Goal: Transaction & Acquisition: Obtain resource

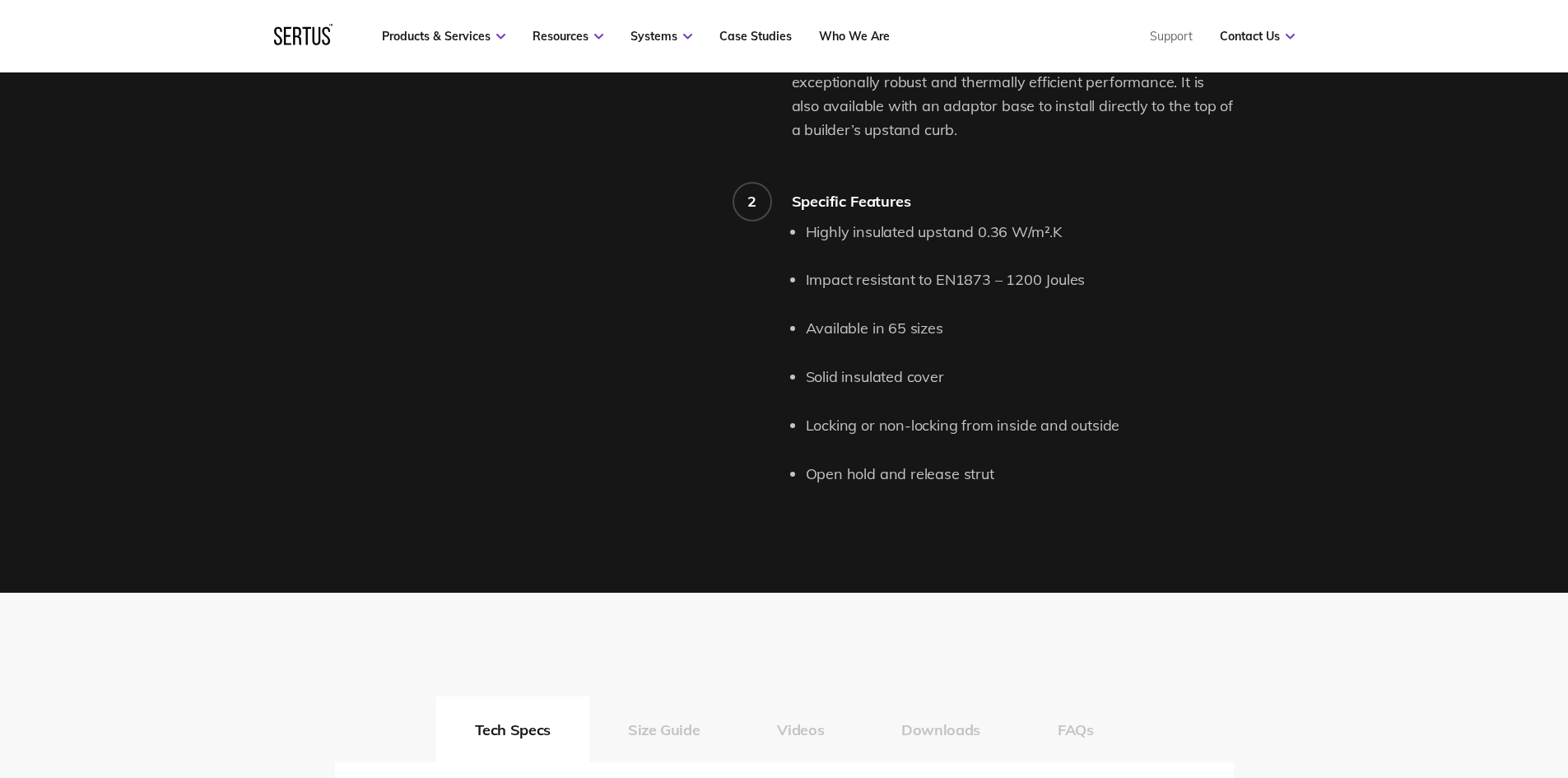
scroll to position [2058, 0]
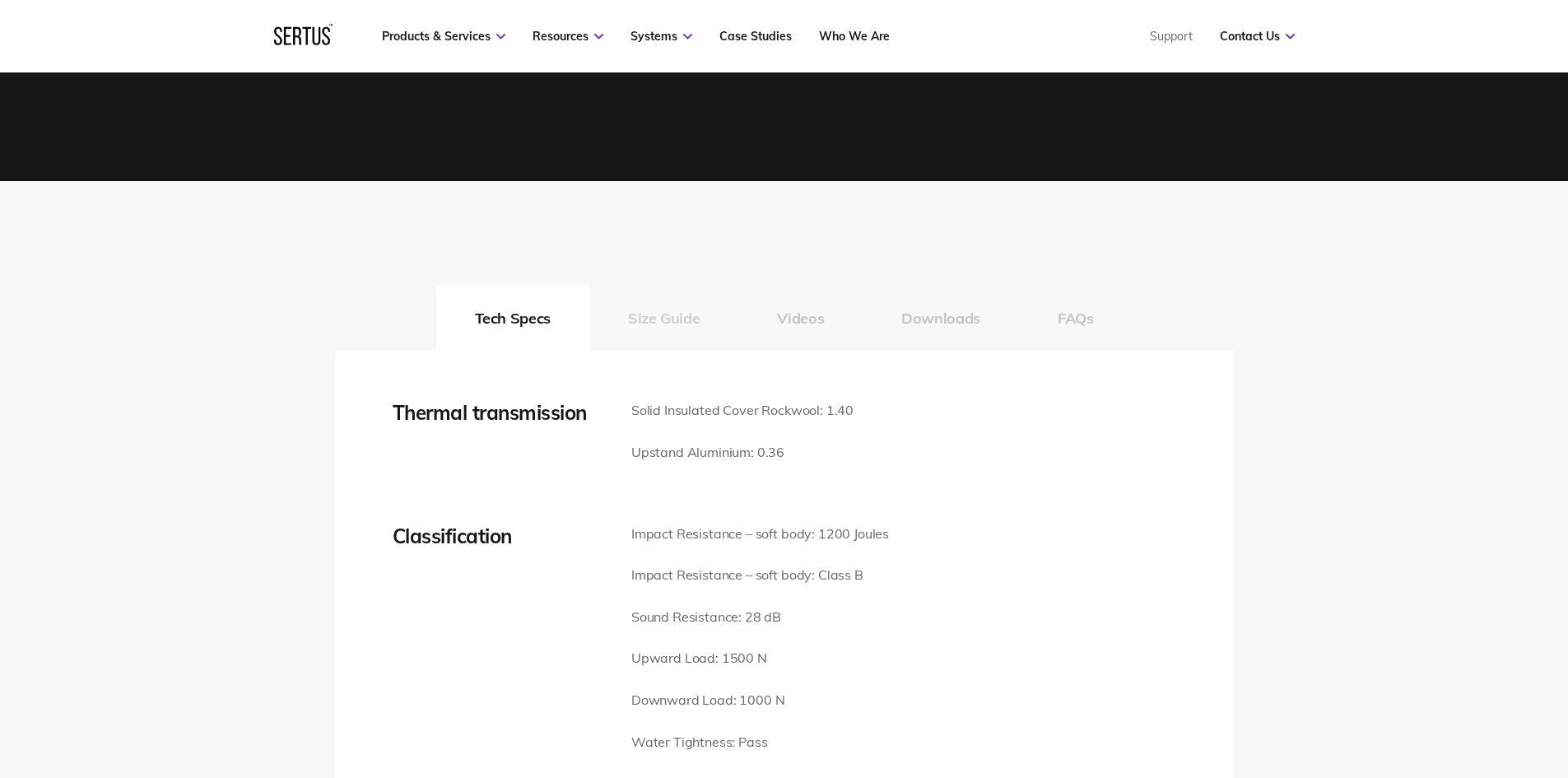
click at [647, 309] on button "Size Guide" at bounding box center [663, 318] width 149 height 66
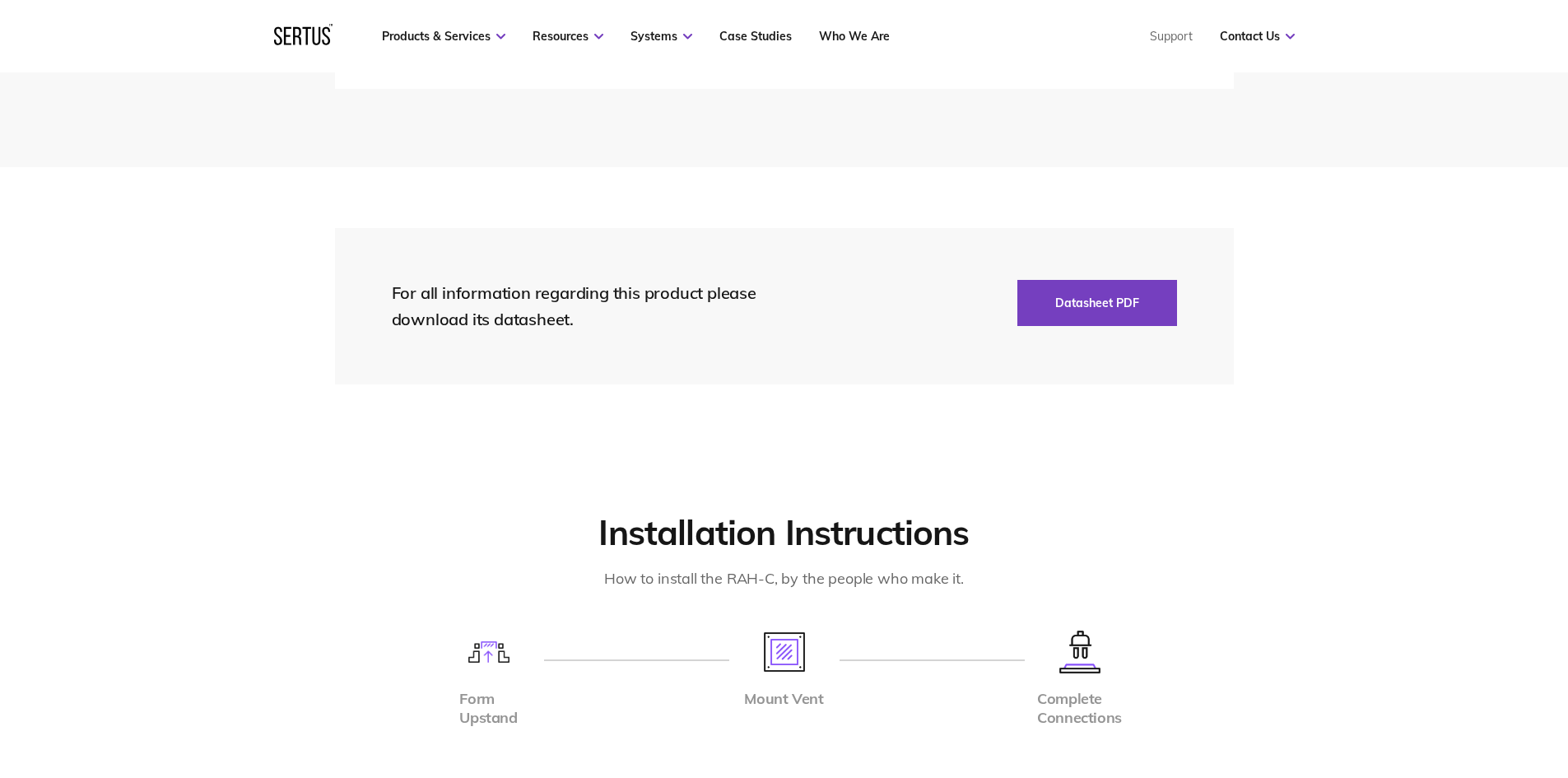
scroll to position [5185, 0]
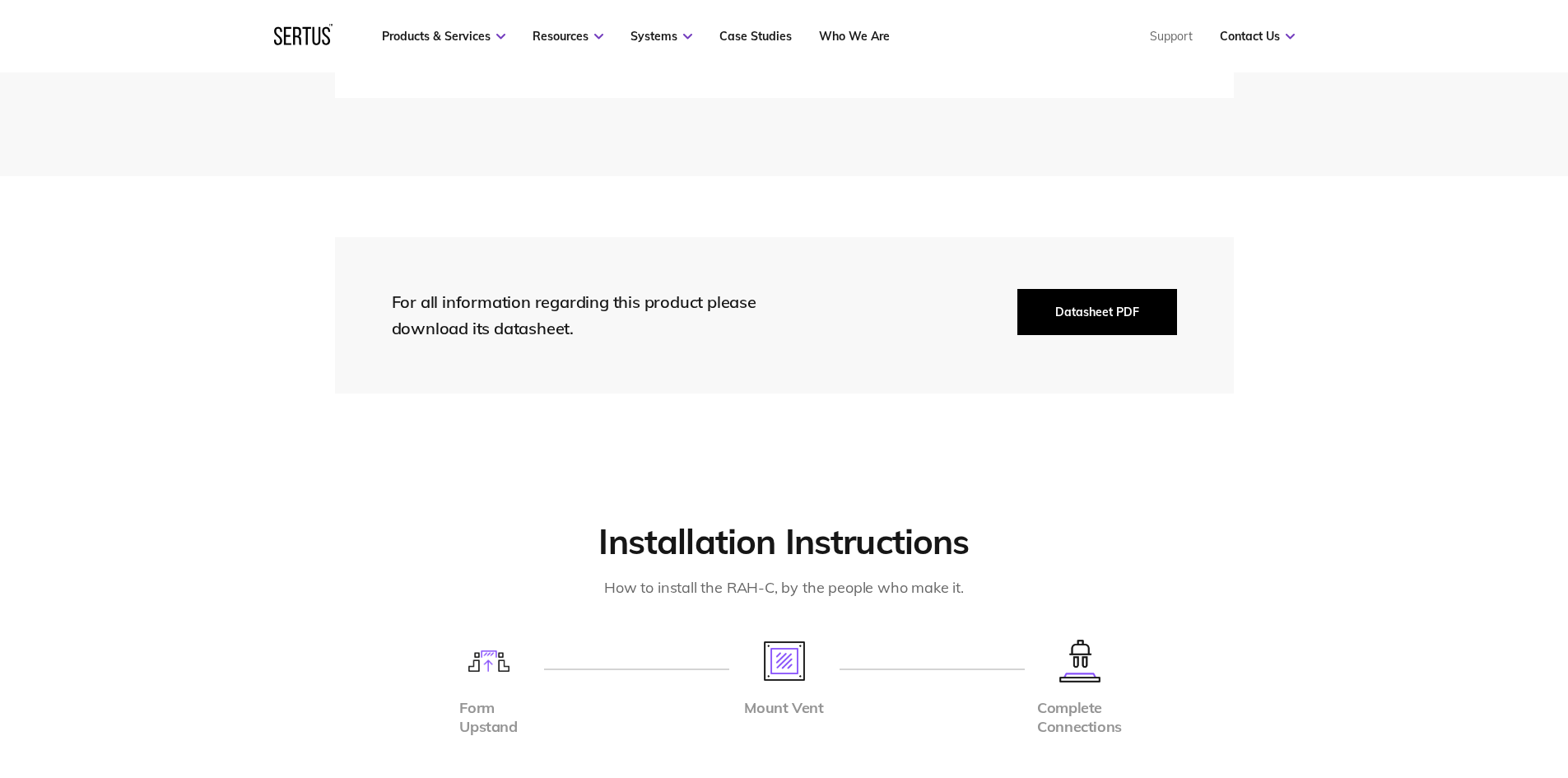
click at [1110, 314] on button "Datasheet PDF" at bounding box center [1097, 312] width 159 height 46
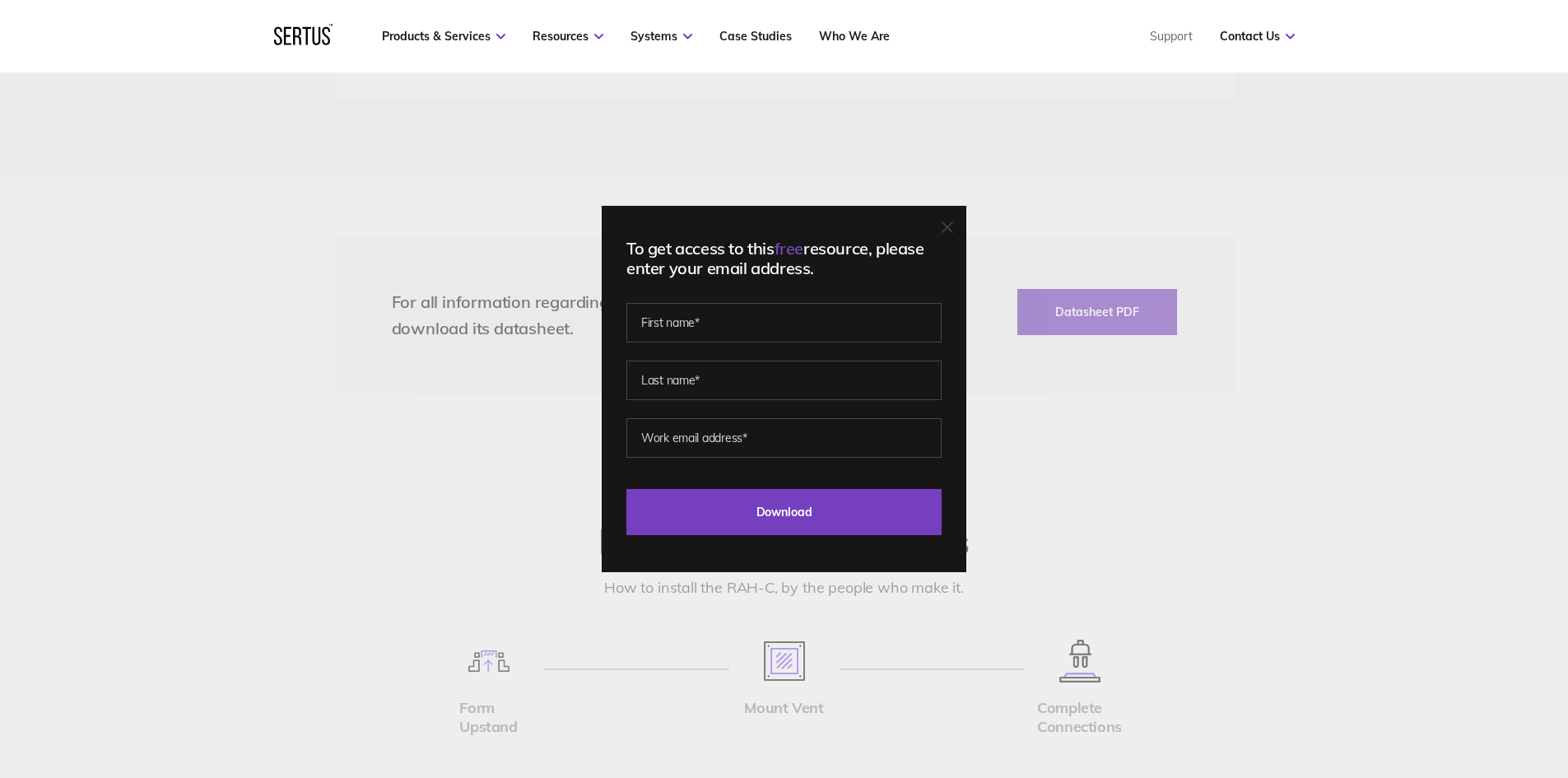
click at [954, 219] on div "To get access to this free resource, please enter your email address. Last Down…" at bounding box center [784, 389] width 364 height 366
click at [950, 231] on icon at bounding box center [948, 228] width 10 height 10
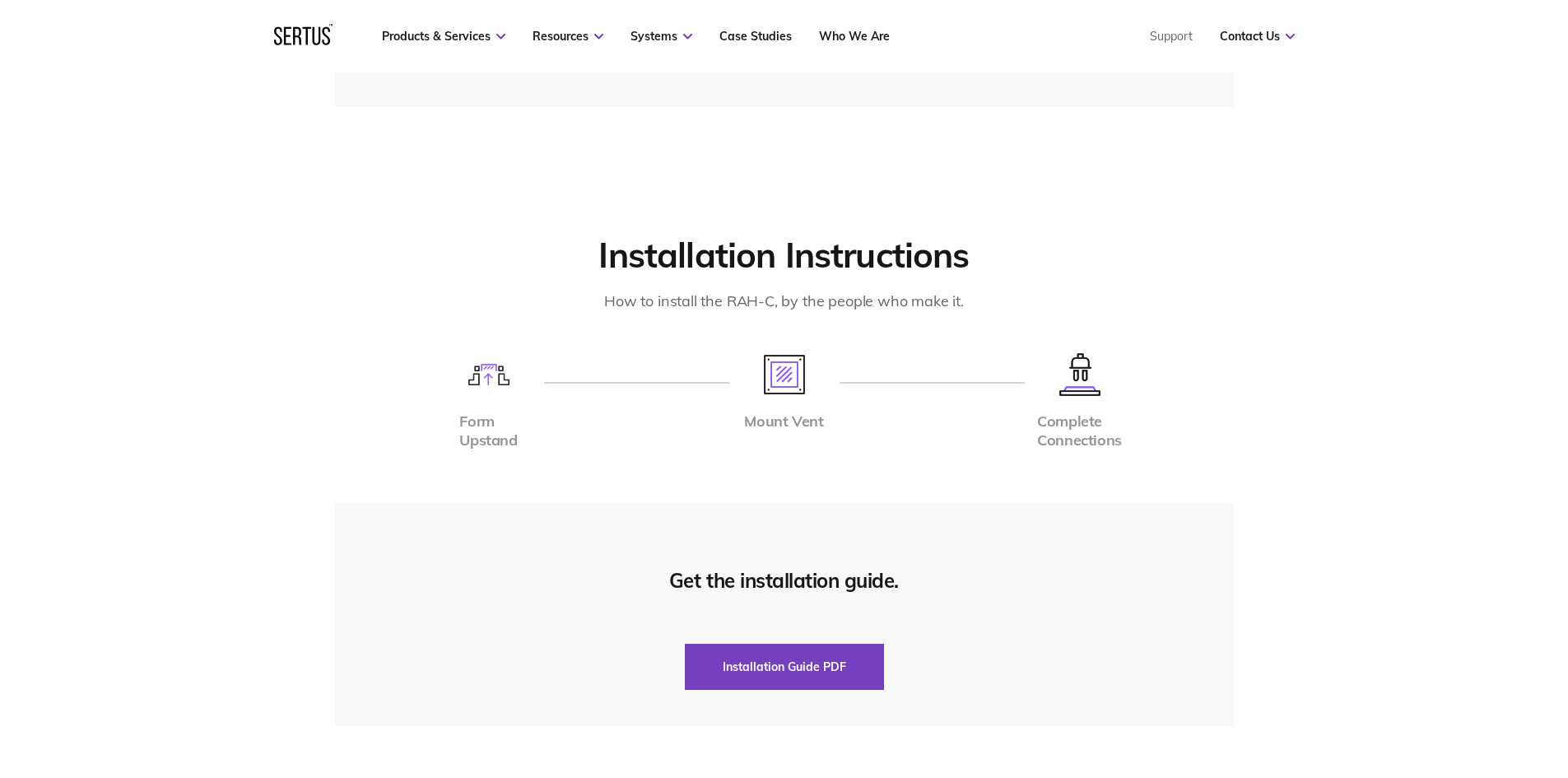
scroll to position [5596, 0]
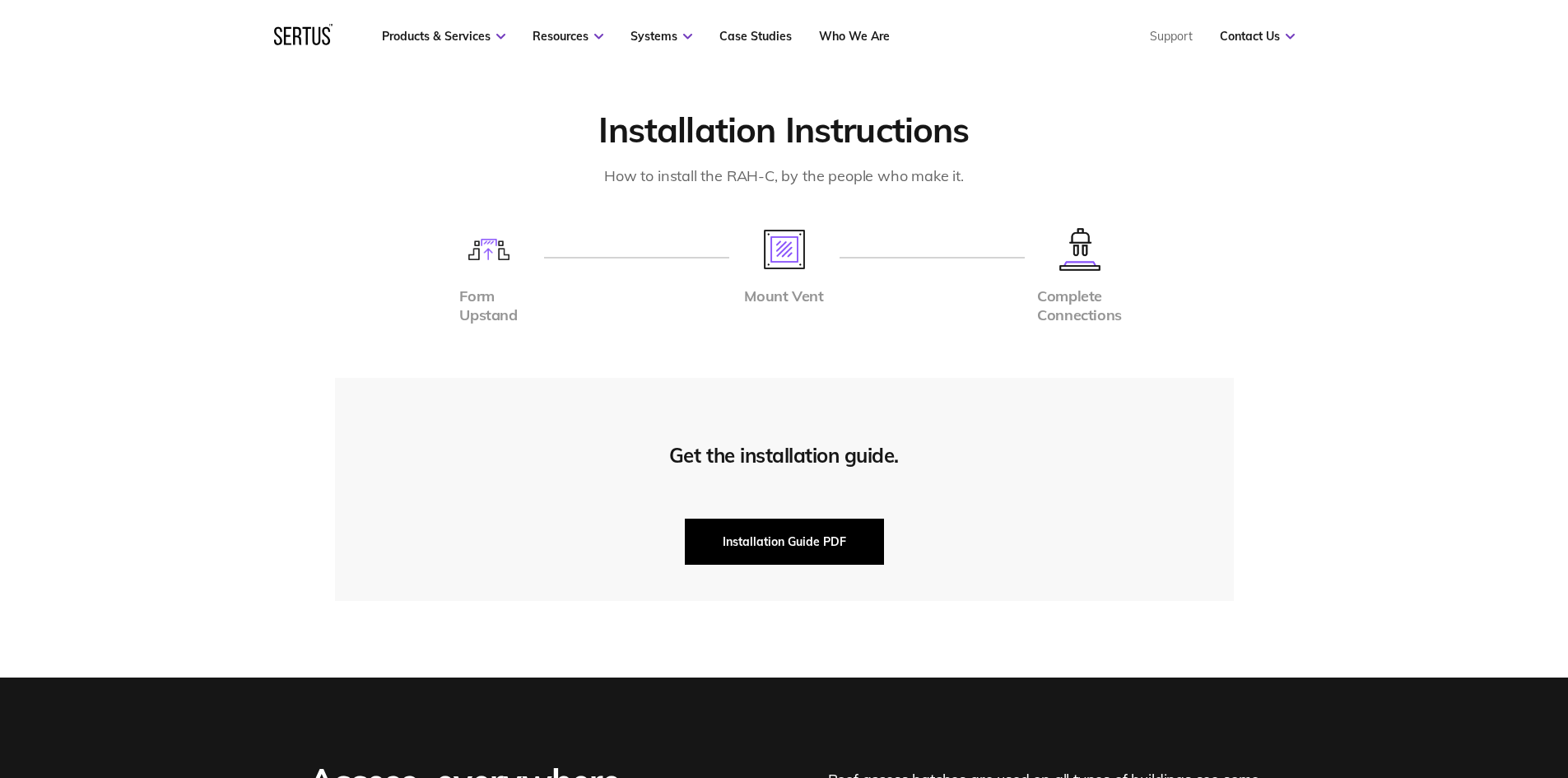
click at [792, 535] on button "Installation Guide PDF" at bounding box center [784, 541] width 199 height 46
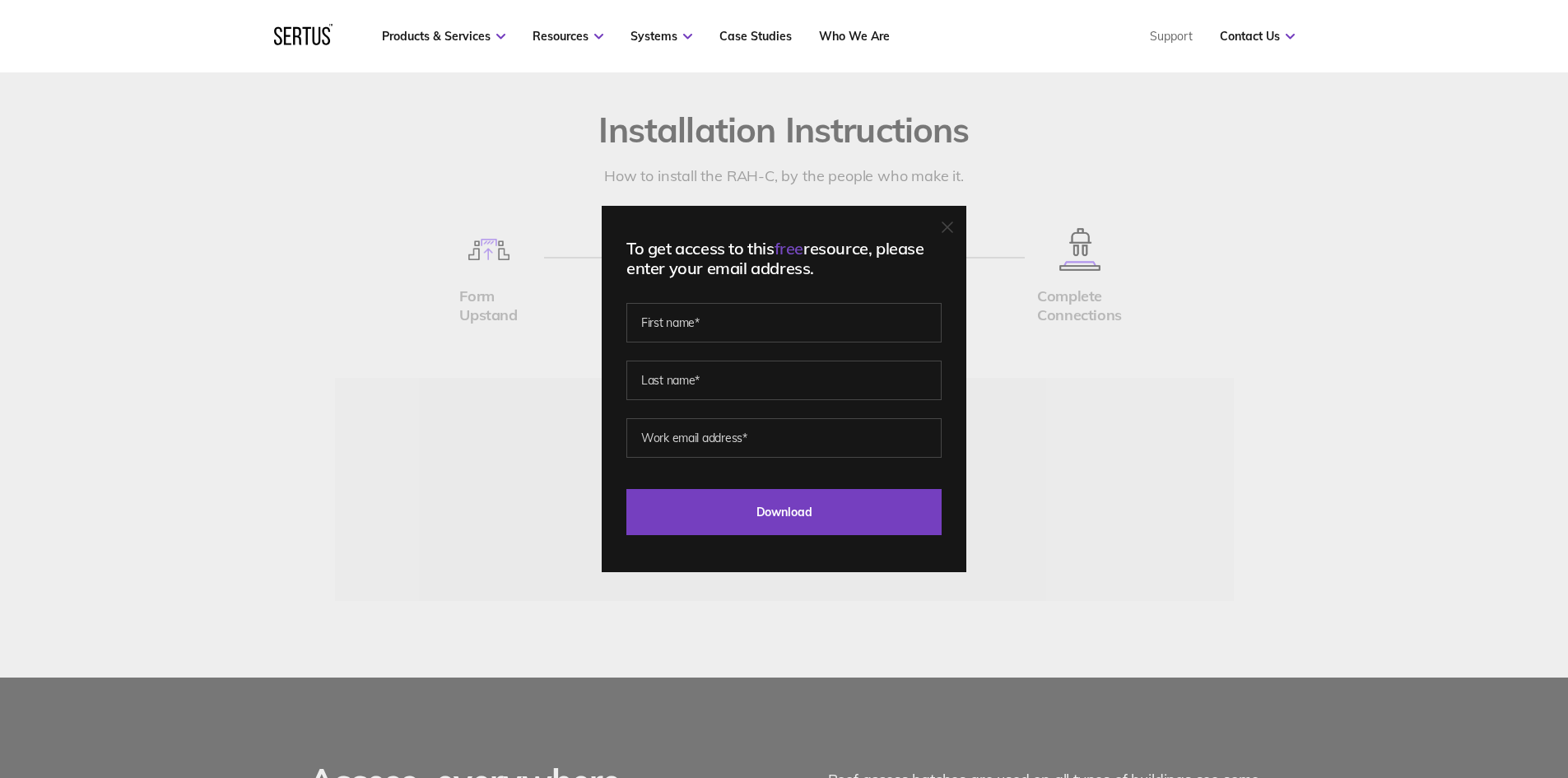
click at [954, 216] on div "To get access to this free resource, please enter your email address. Last Down…" at bounding box center [784, 389] width 364 height 366
click at [953, 223] on icon at bounding box center [948, 228] width 12 height 12
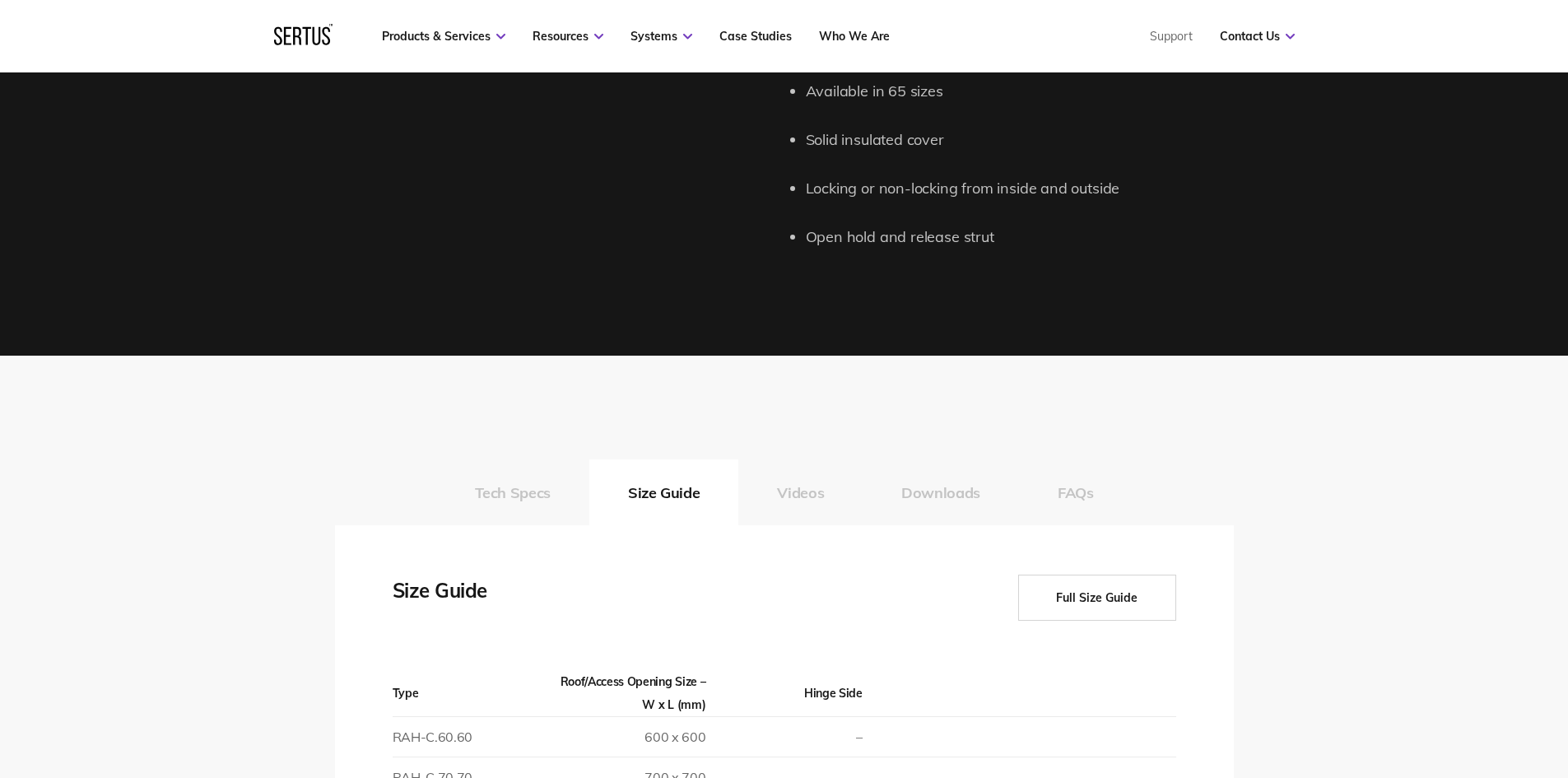
scroll to position [1481, 0]
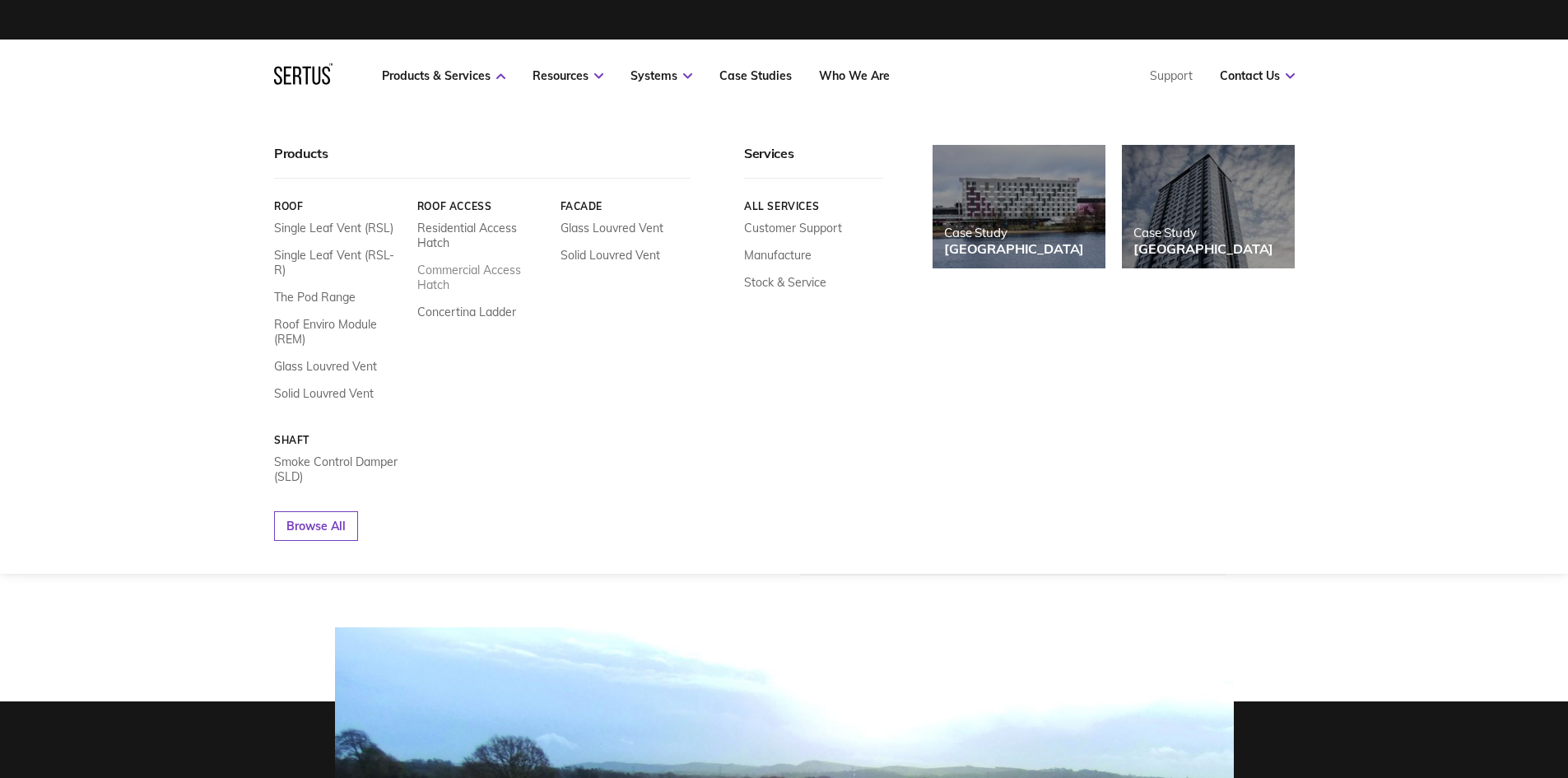
click at [438, 281] on link "Commercial Access Hatch" at bounding box center [481, 276] width 131 height 30
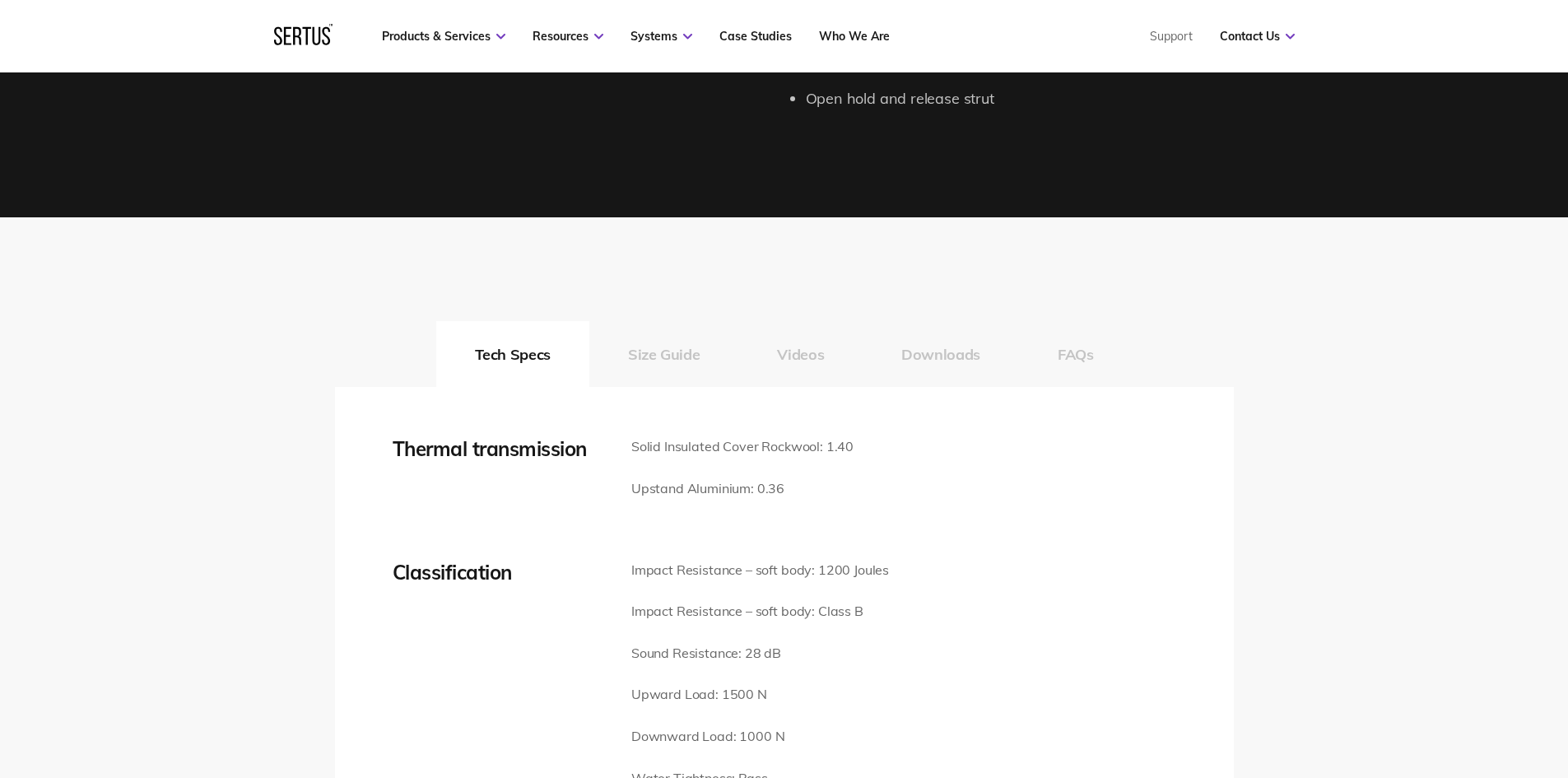
scroll to position [2222, 0]
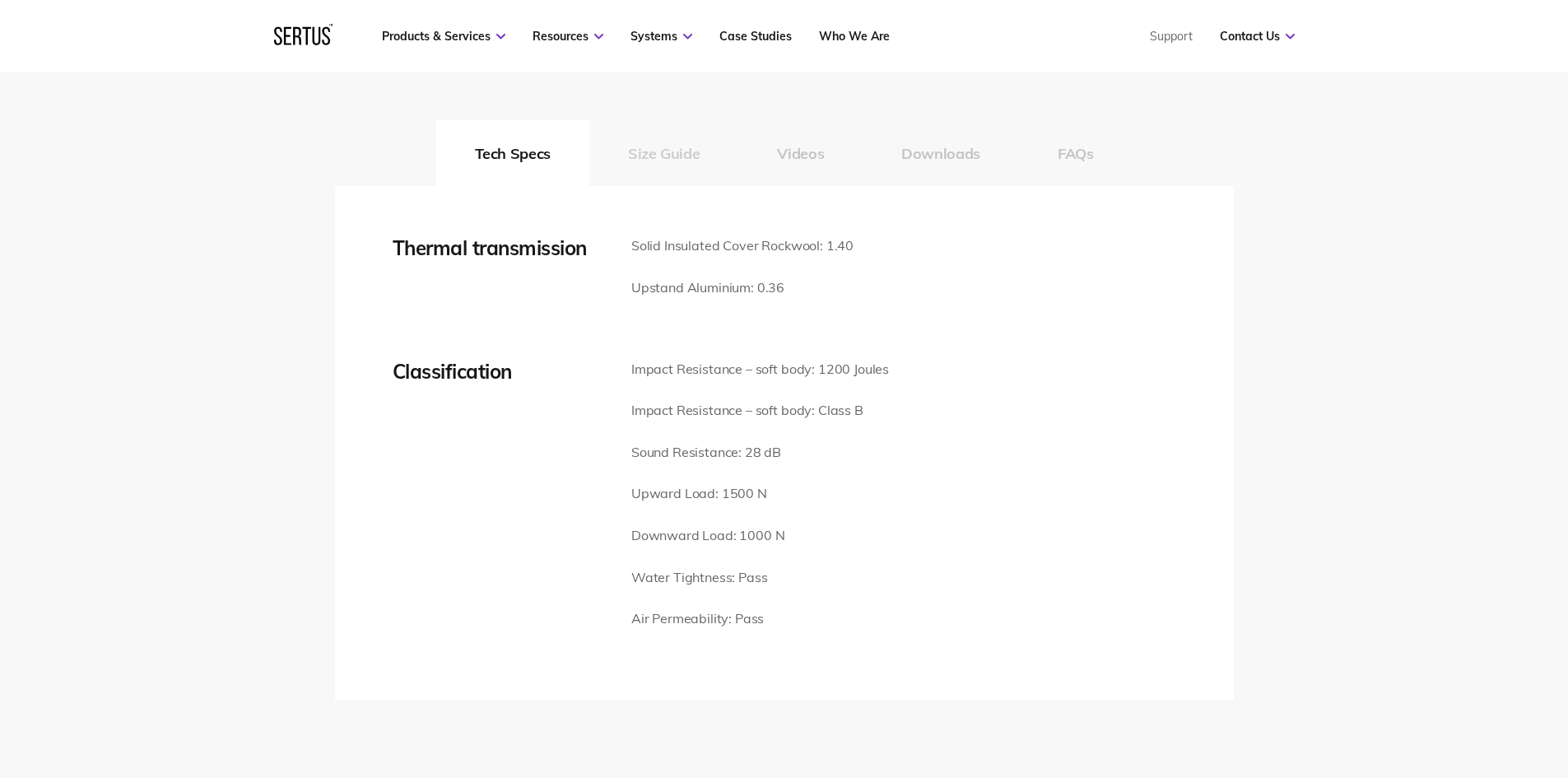
click at [693, 148] on button "Size Guide" at bounding box center [663, 153] width 149 height 66
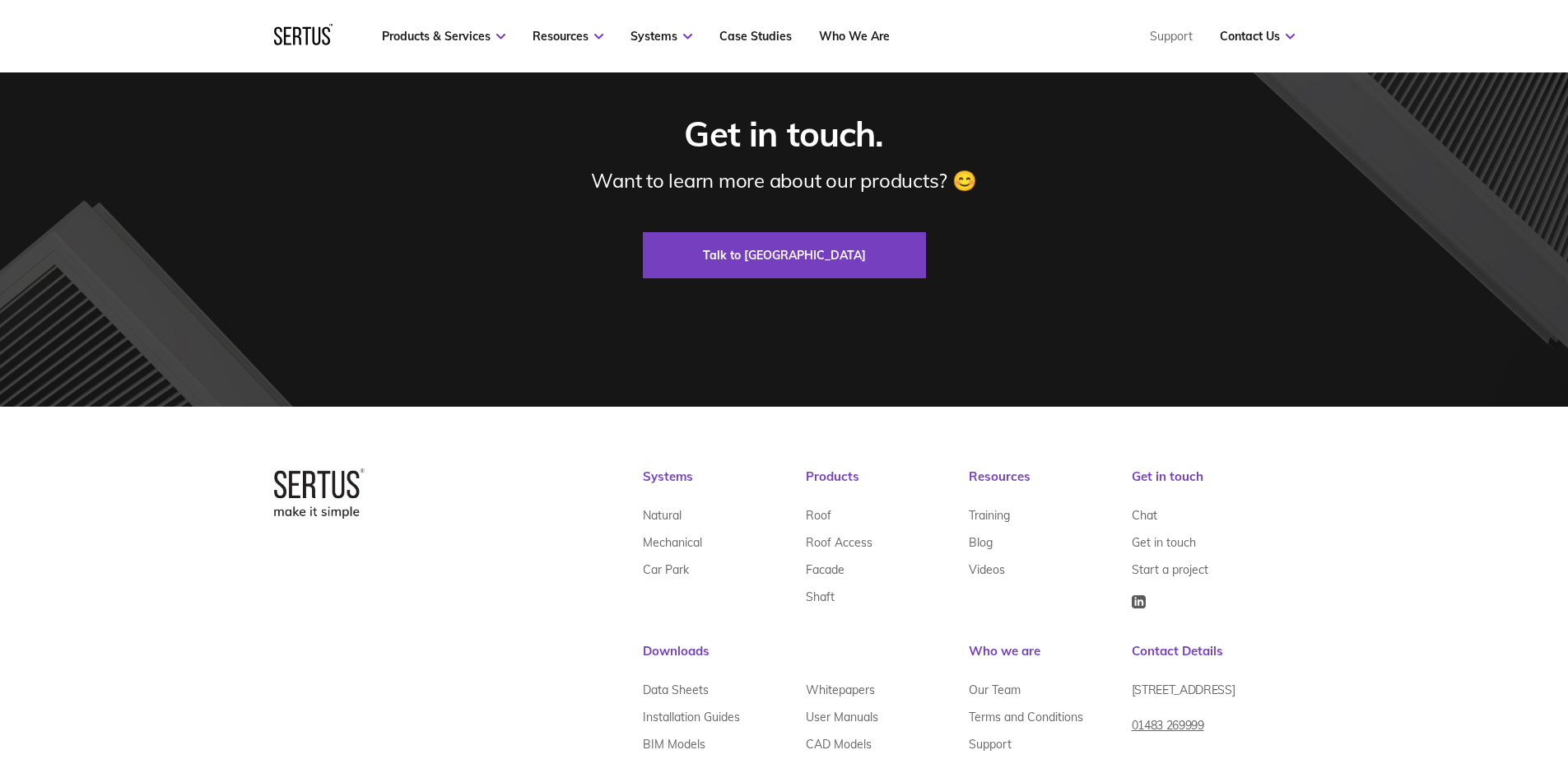
scroll to position [7466, 0]
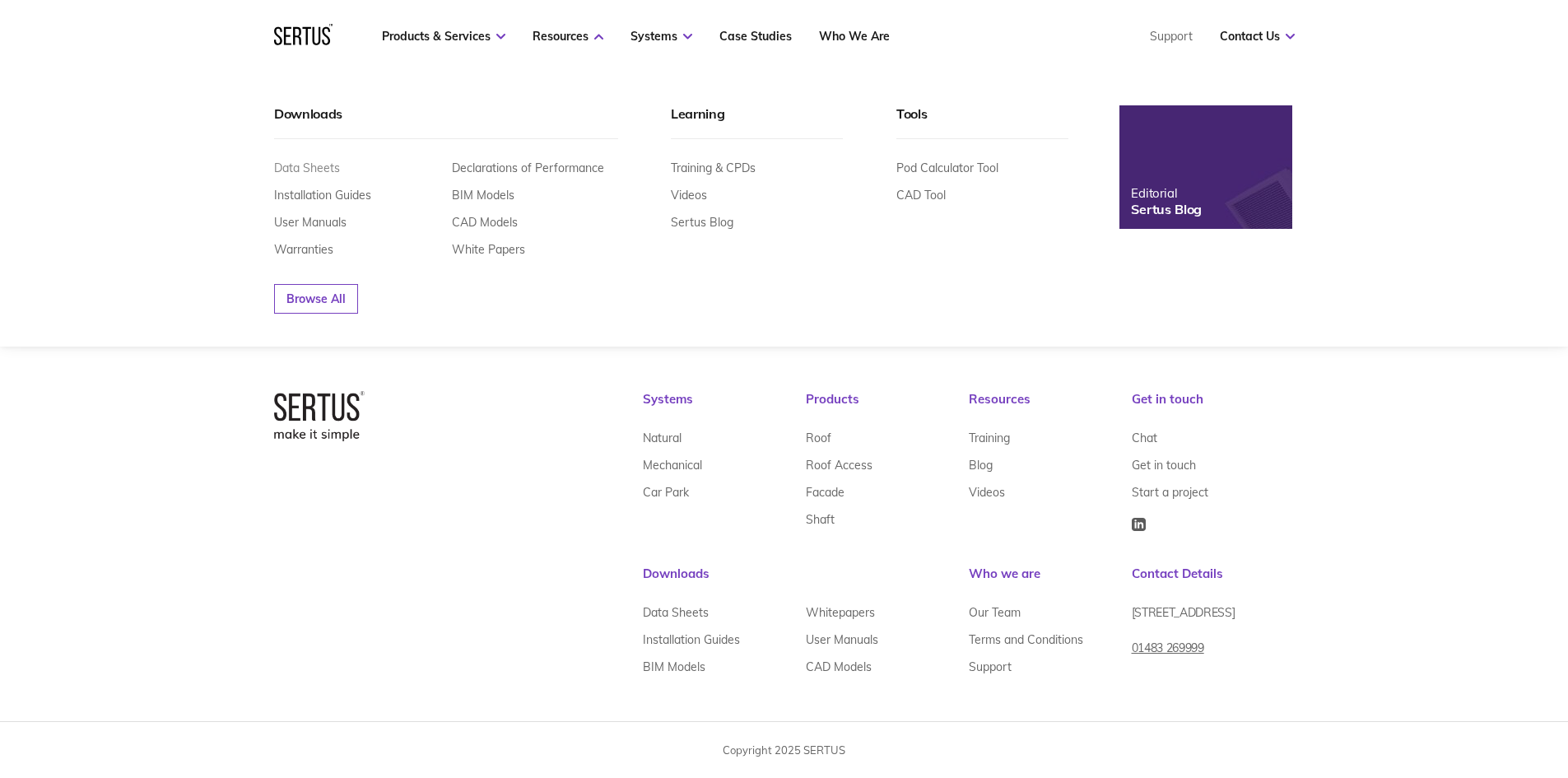
click at [288, 167] on link "Data Sheets" at bounding box center [307, 168] width 66 height 15
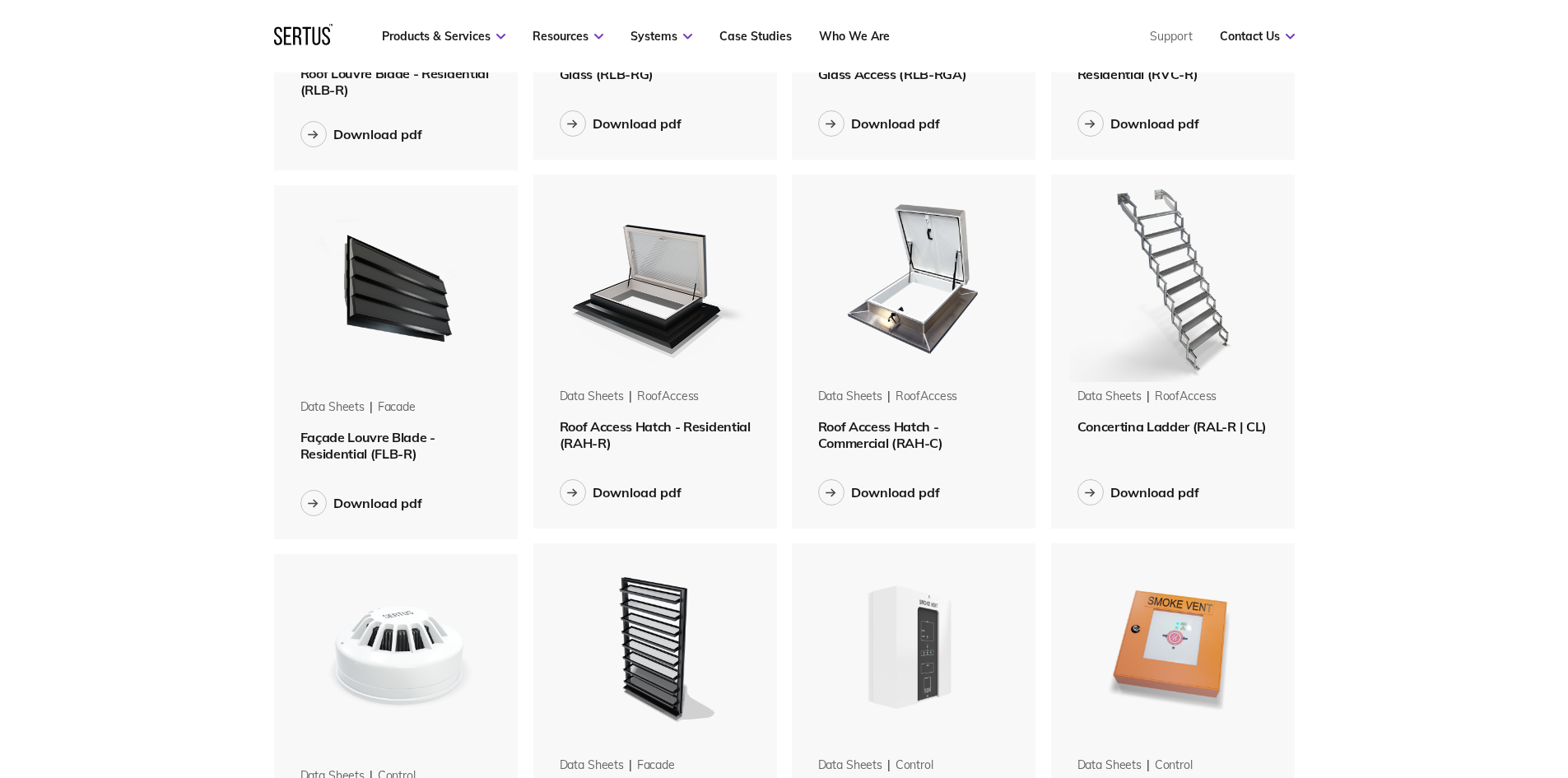
scroll to position [1481, 0]
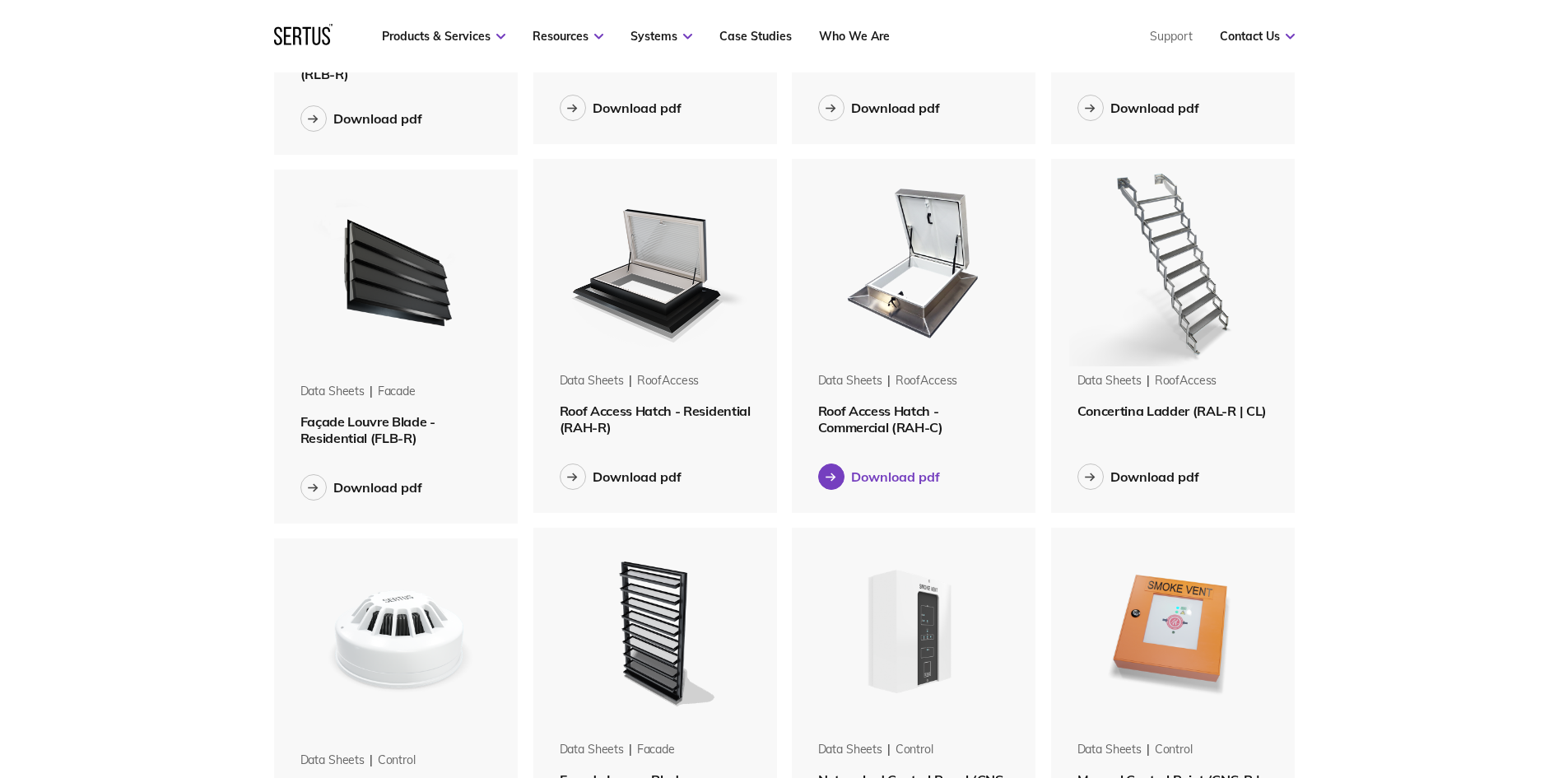
click at [885, 481] on div "Download pdf" at bounding box center [894, 477] width 89 height 17
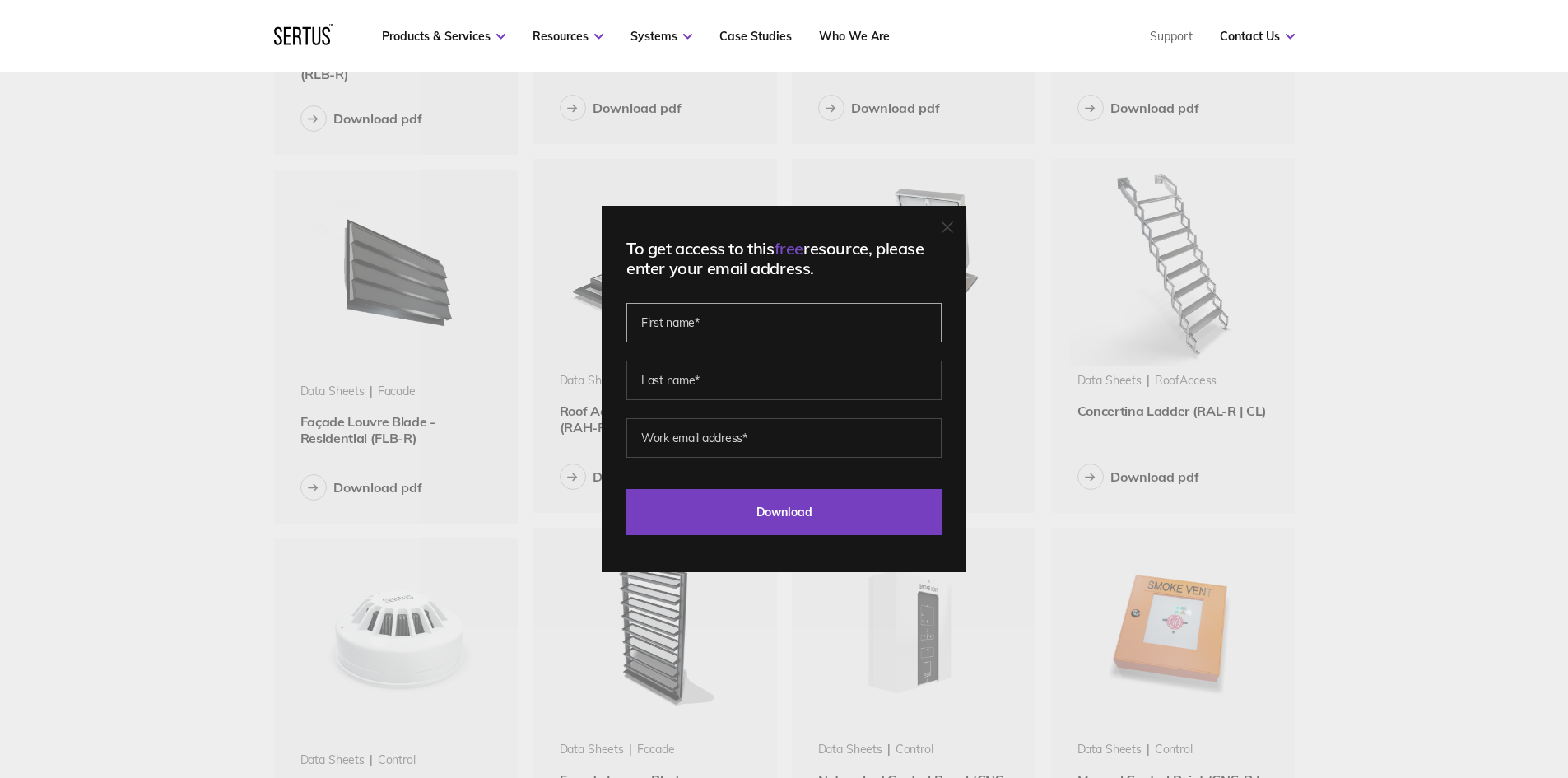
click at [735, 330] on input "text" at bounding box center [784, 322] width 315 height 40
type input "M"
type input "[PERSON_NAME]"
type input "[PERSON_NAME][EMAIL_ADDRESS][DOMAIN_NAME]"
click at [626, 489] on input "Download" at bounding box center [784, 512] width 315 height 46
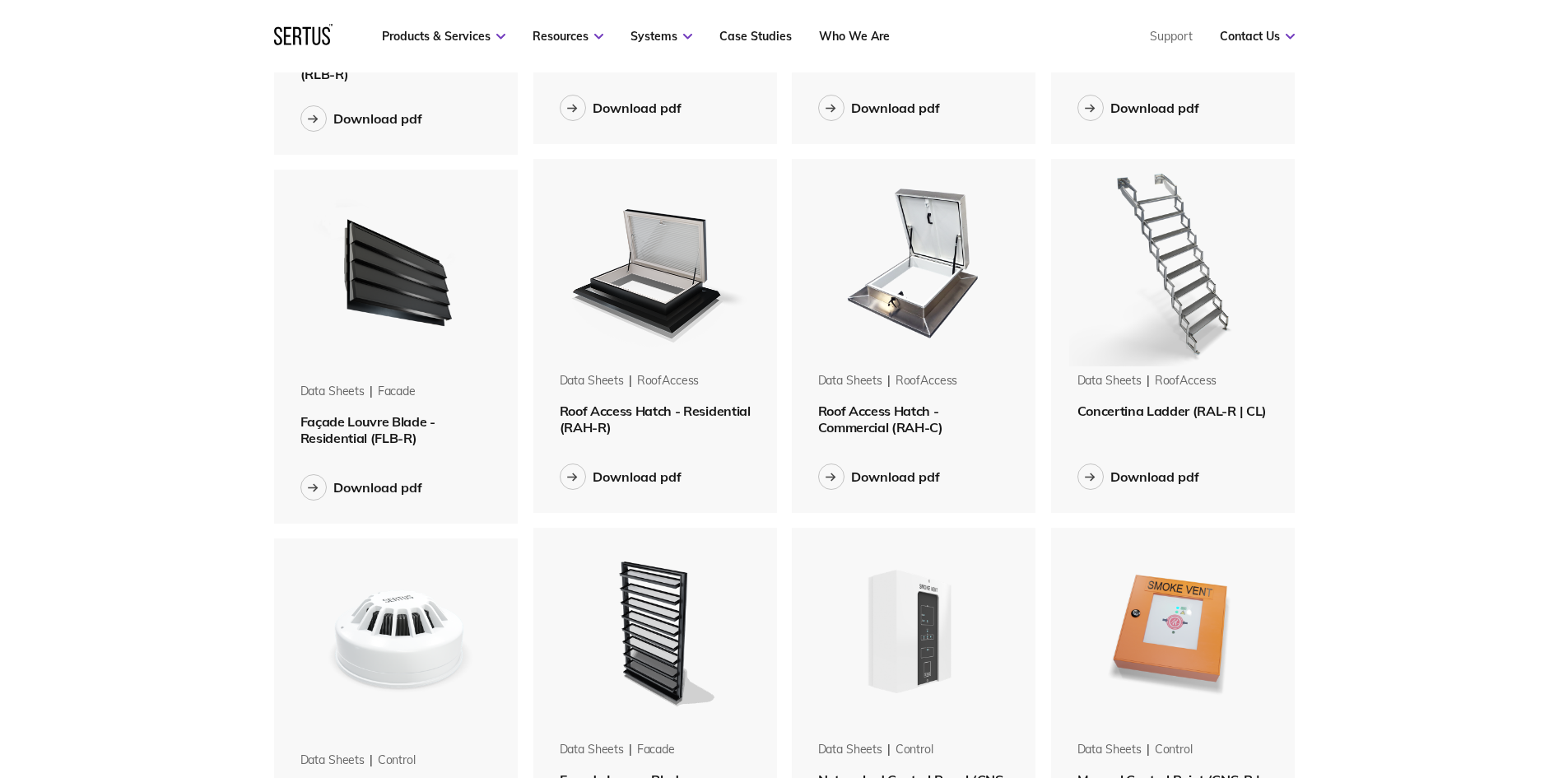
scroll to position [5105, 0]
